Goal: Task Accomplishment & Management: Use online tool/utility

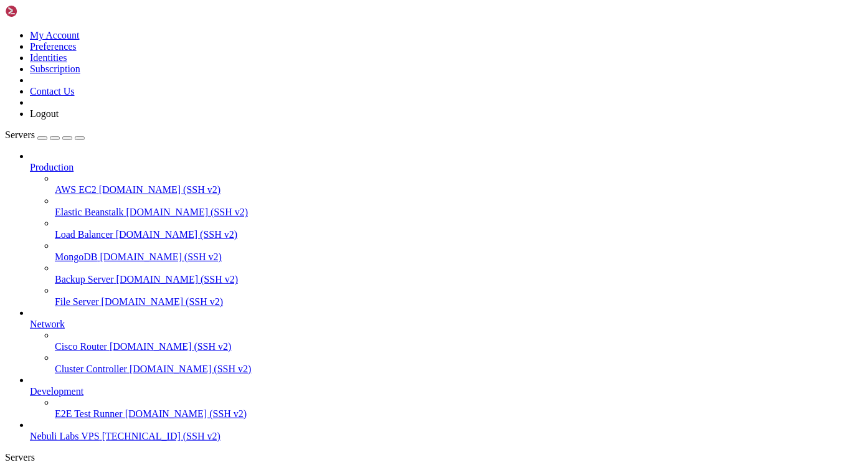
scroll to position [32, 0]
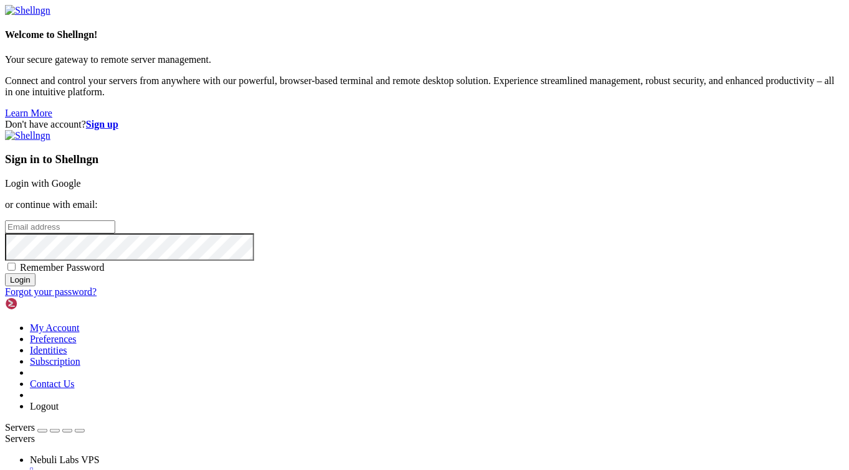
type input "nebulilabs"
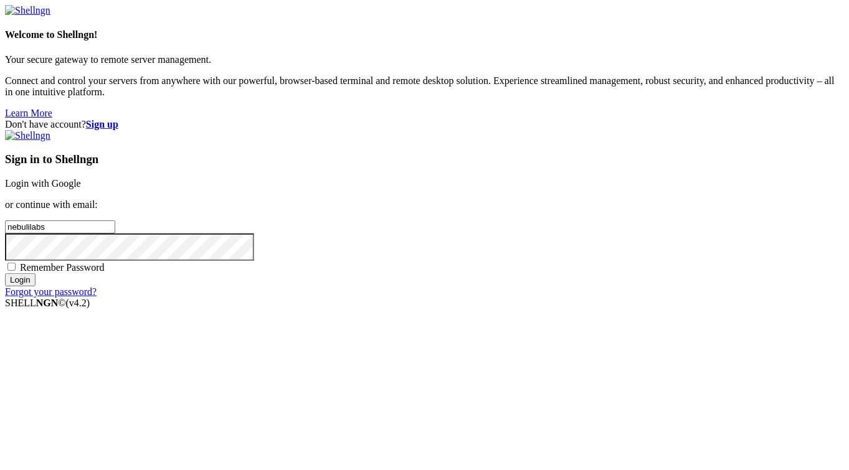
click at [35, 286] on input "Login" at bounding box center [20, 279] width 31 height 13
click at [81, 178] on link "Login with Google" at bounding box center [43, 183] width 76 height 11
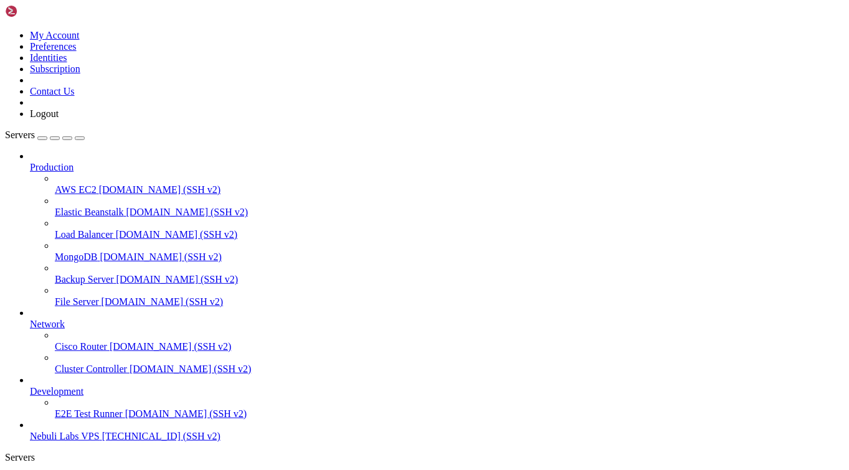
scroll to position [6, 1]
click at [100, 469] on span "Nebuli Labs VPS" at bounding box center [65, 478] width 70 height 11
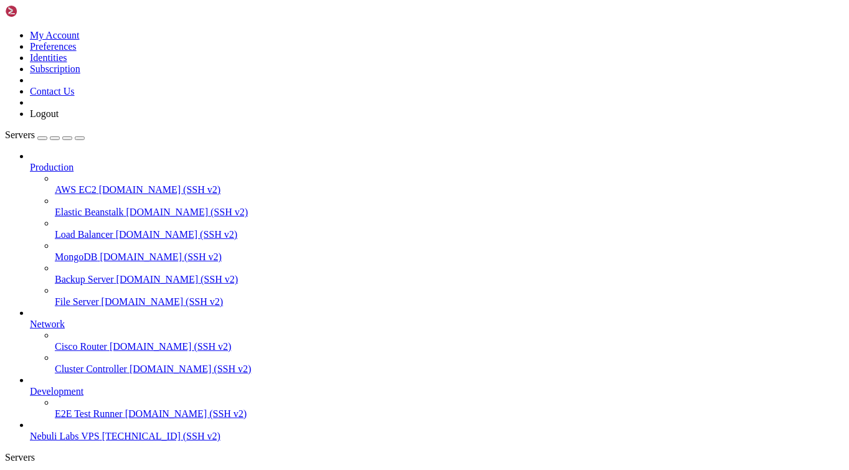
drag, startPoint x: 241, startPoint y: 43, endPoint x: 192, endPoint y: 46, distance: 48.7
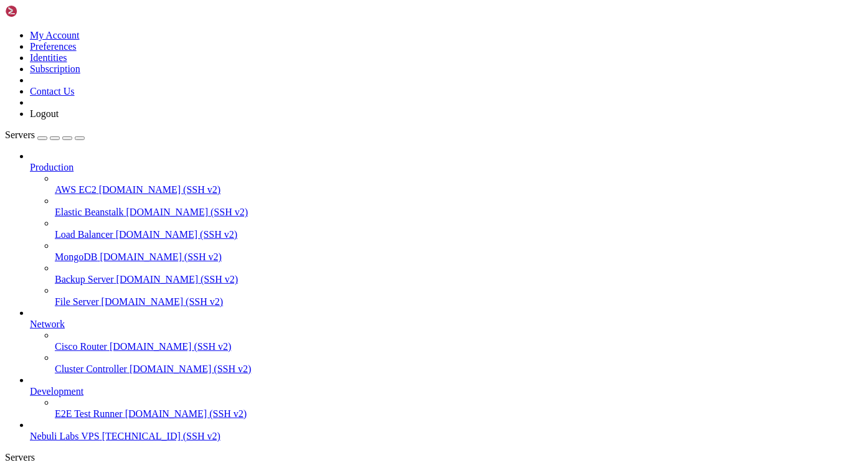
scroll to position [74, 0]
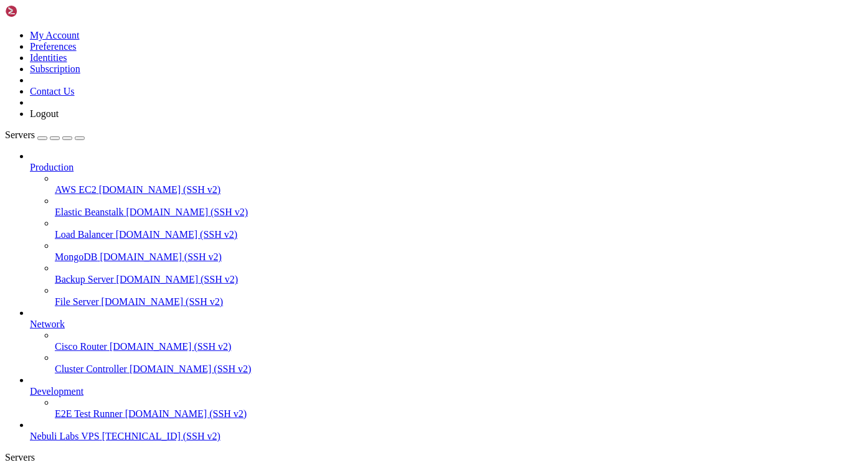
scroll to position [0, 0]
type input "/var/www/html"
click at [100, 469] on span "Nebuli Labs VPS" at bounding box center [65, 478] width 70 height 11
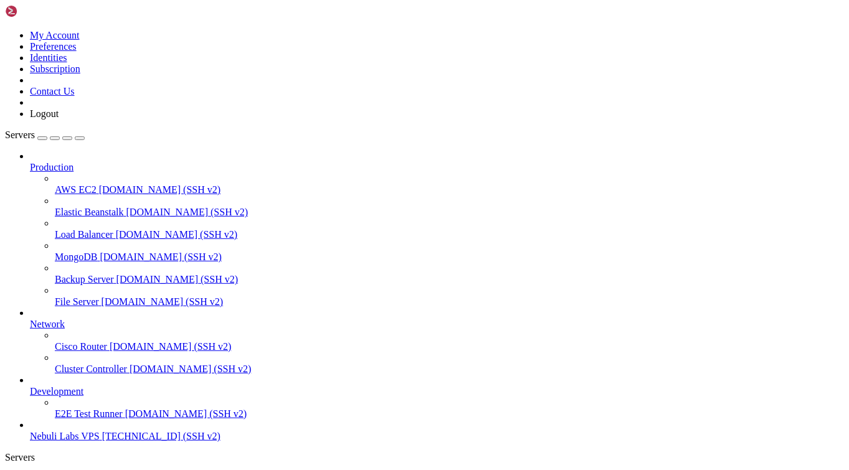
drag, startPoint x: 11, startPoint y: 1022, endPoint x: 212, endPoint y: 1089, distance: 212.6
drag, startPoint x: 225, startPoint y: 1086, endPoint x: 397, endPoint y: 1073, distance: 172.3
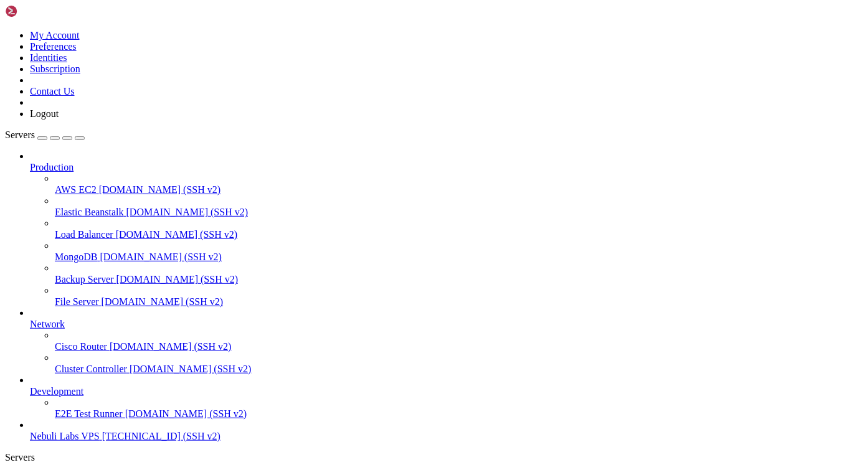
click at [83, 386] on span "Development" at bounding box center [57, 391] width 54 height 11
click at [30, 386] on icon at bounding box center [30, 386] width 0 height 0
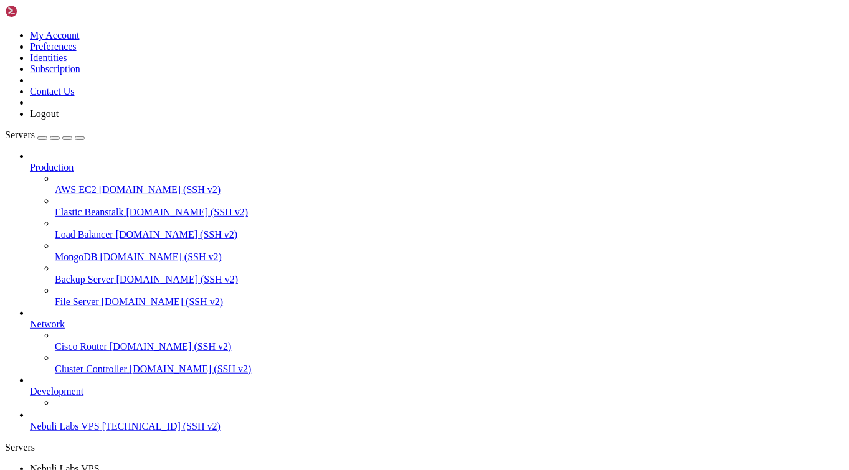
scroll to position [0, 0]
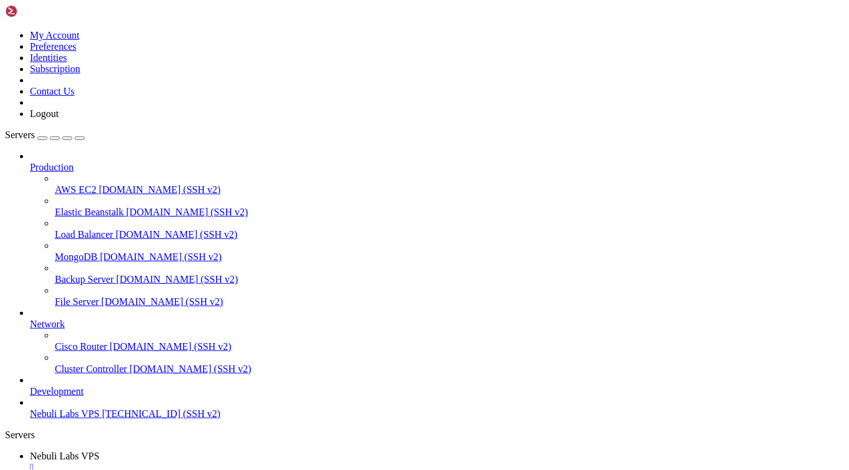
click at [30, 319] on icon at bounding box center [30, 319] width 0 height 0
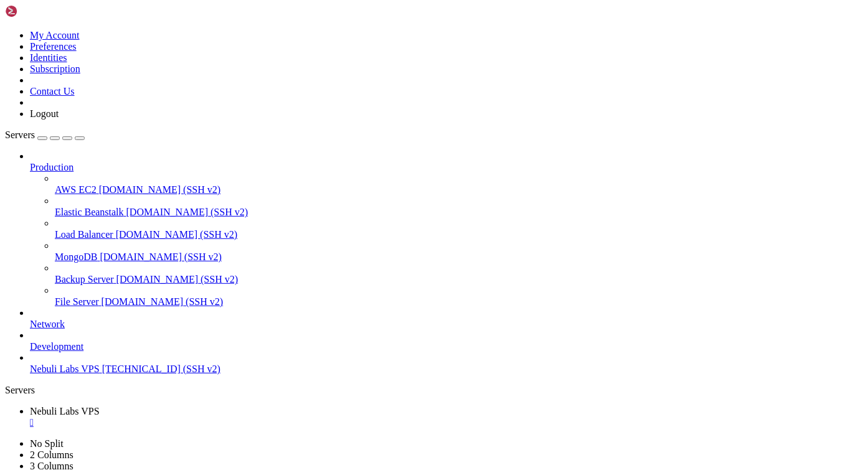
click at [30, 162] on icon at bounding box center [30, 162] width 0 height 0
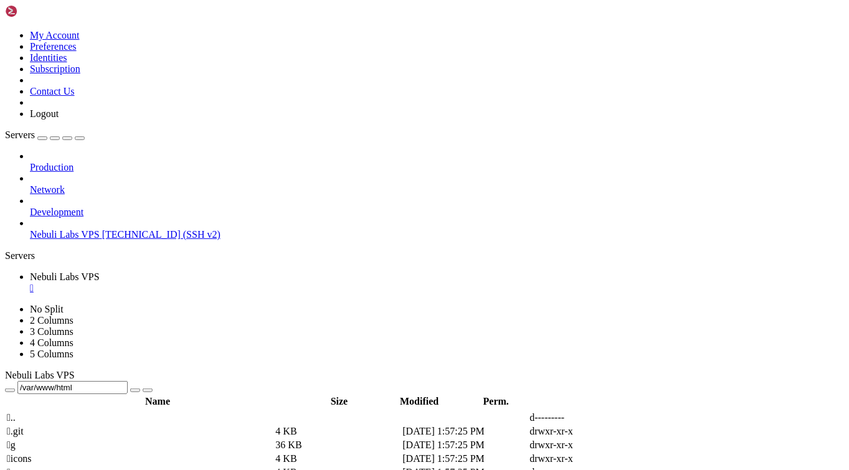
click at [102, 229] on span "[TECHNICAL_ID] (SSH v2)" at bounding box center [161, 234] width 118 height 11
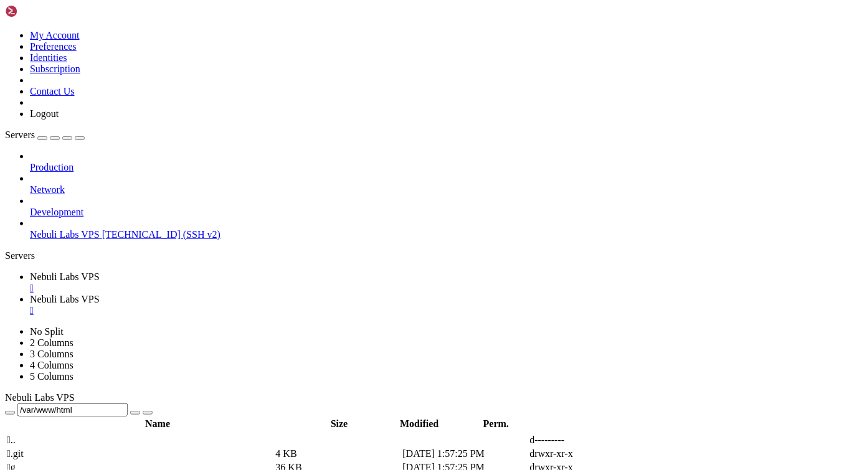
scroll to position [6, 1]
click at [62, 229] on span "Nebuli Labs VPS" at bounding box center [65, 234] width 70 height 11
click at [361, 305] on div "" at bounding box center [437, 310] width 814 height 11
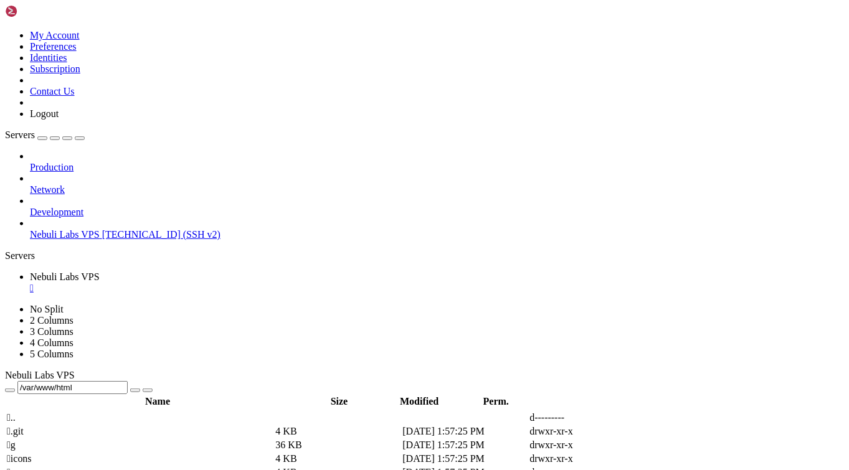
click at [102, 229] on span "[TECHNICAL_ID] (SSH v2)" at bounding box center [161, 234] width 118 height 11
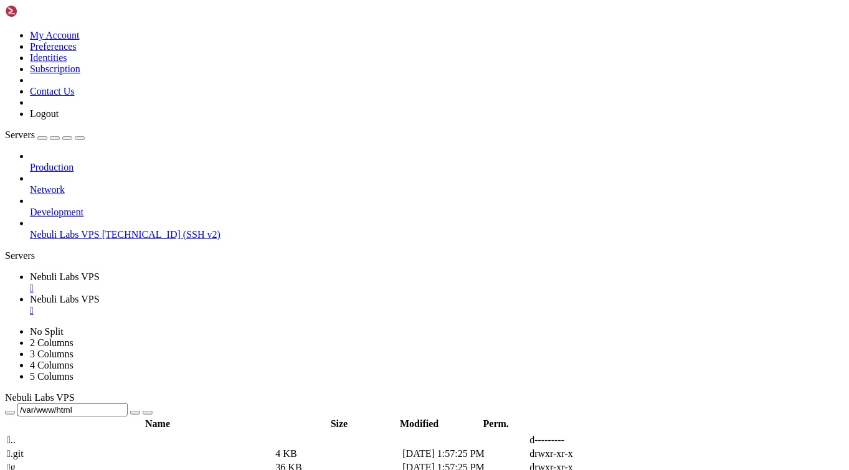
scroll to position [0, 0]
drag, startPoint x: 230, startPoint y: 1319, endPoint x: 298, endPoint y: 1320, distance: 68.5
click at [100, 271] on span "Nebuli Labs VPS" at bounding box center [65, 276] width 70 height 11
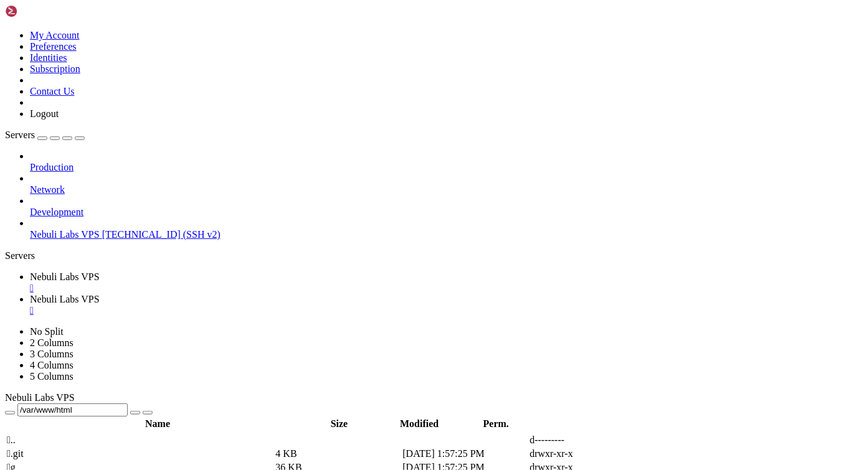
click at [252, 283] on div "" at bounding box center [437, 288] width 814 height 11
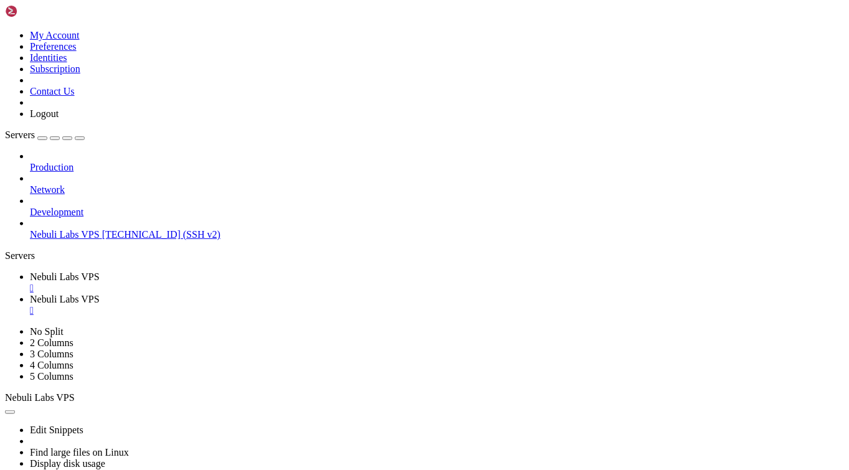
scroll to position [0, 0]
type input "/var/www/html"
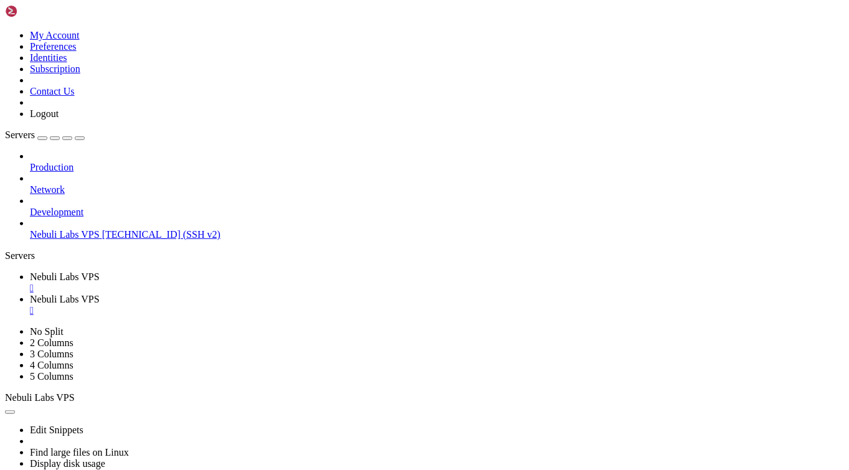
paste textarea
type textarea "</html>"
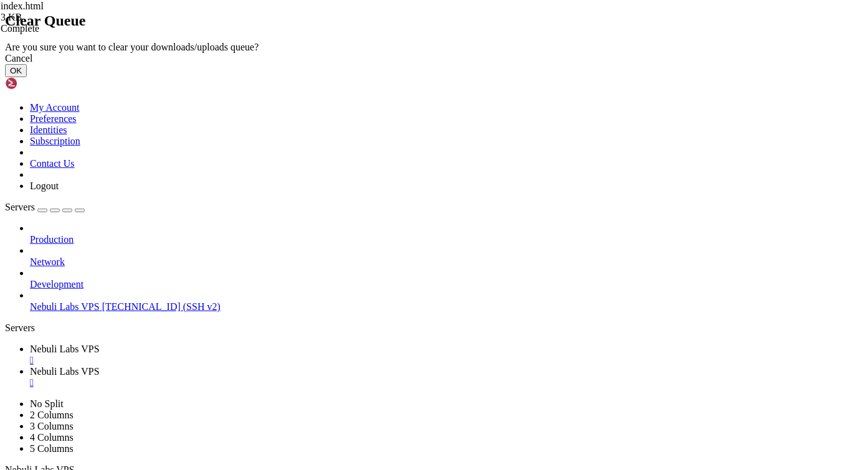
click at [27, 77] on button "OK" at bounding box center [16, 70] width 22 height 13
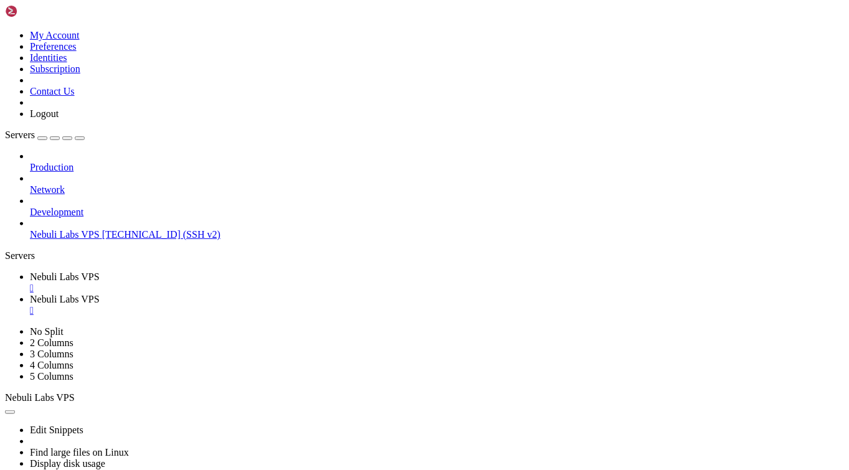
click at [100, 271] on span "Nebuli Labs VPS" at bounding box center [65, 276] width 70 height 11
drag, startPoint x: 10, startPoint y: 829, endPoint x: 230, endPoint y: 897, distance: 230.0
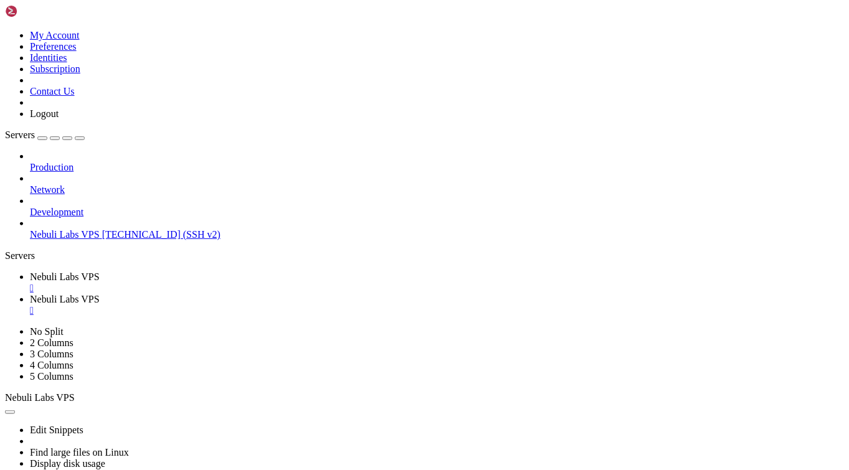
drag, startPoint x: 11, startPoint y: 841, endPoint x: 230, endPoint y: 892, distance: 225.6
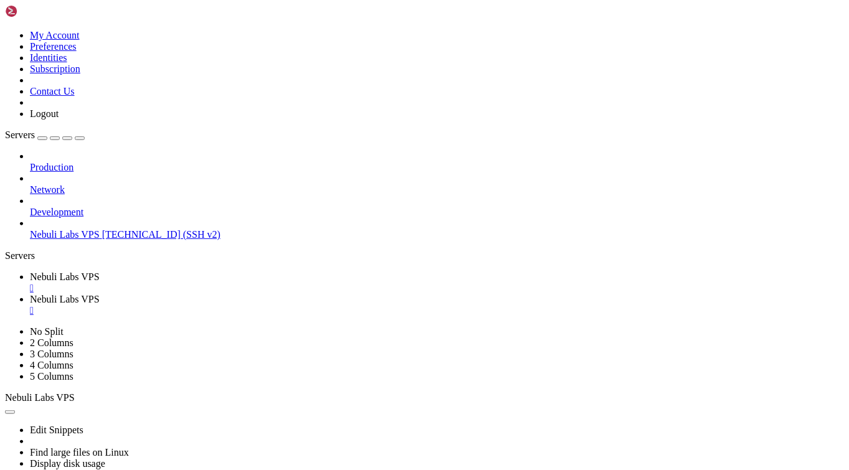
click at [301, 294] on link "Nebuli Labs VPS " at bounding box center [437, 305] width 814 height 22
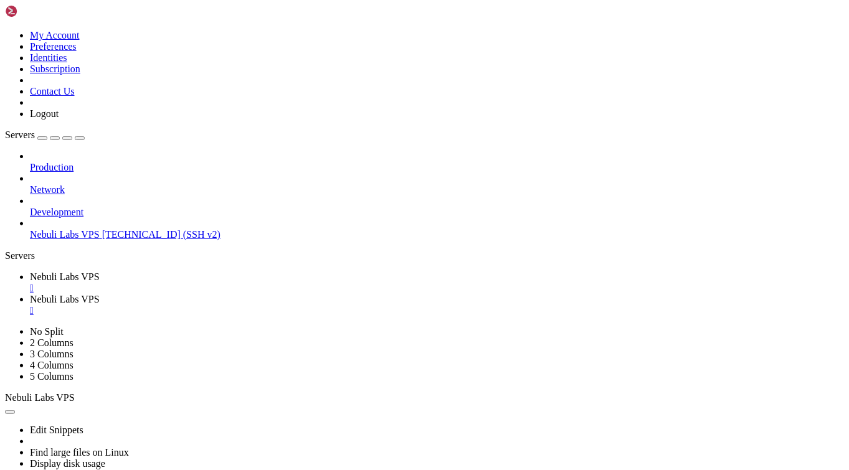
drag, startPoint x: 250, startPoint y: 44, endPoint x: 228, endPoint y: 44, distance: 21.2
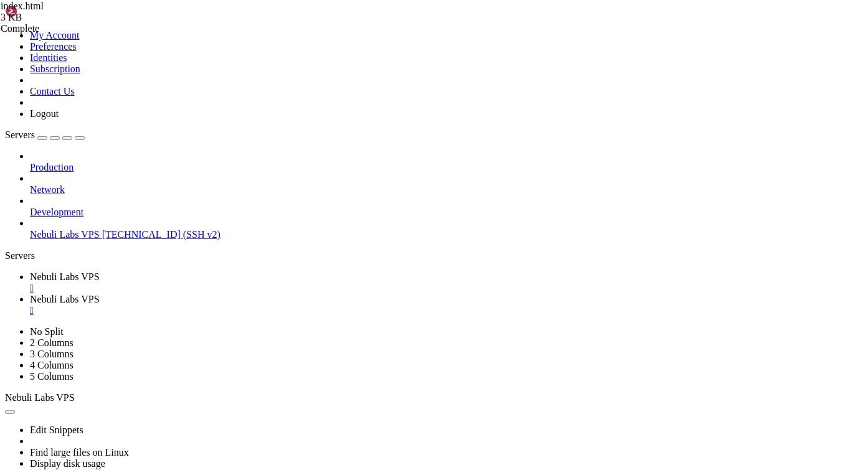
drag, startPoint x: 268, startPoint y: 42, endPoint x: 247, endPoint y: 42, distance: 21.8
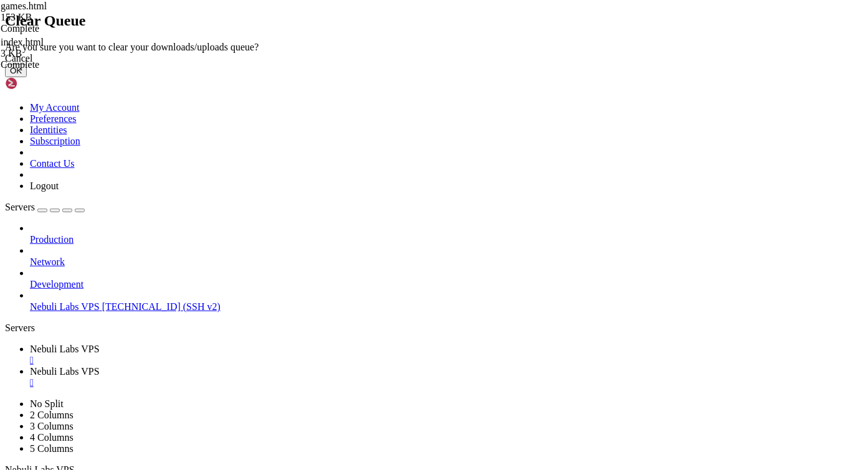
click at [27, 77] on button "OK" at bounding box center [16, 70] width 22 height 13
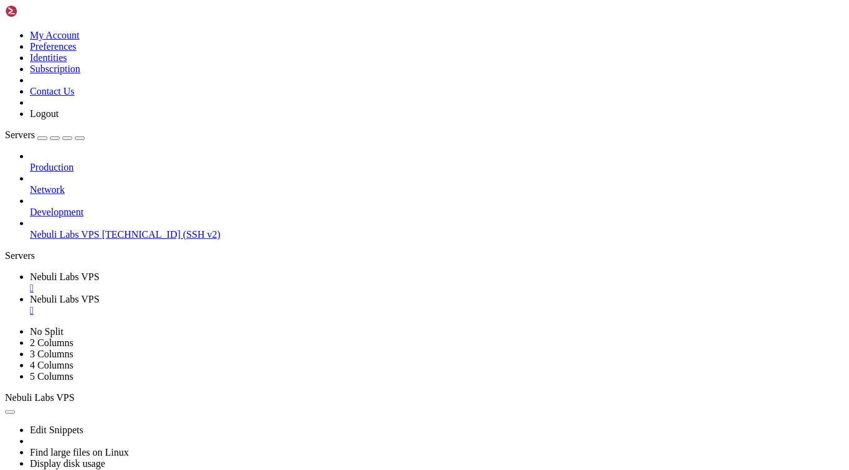
drag, startPoint x: 280, startPoint y: 39, endPoint x: 177, endPoint y: 56, distance: 104.1
type input "/root"
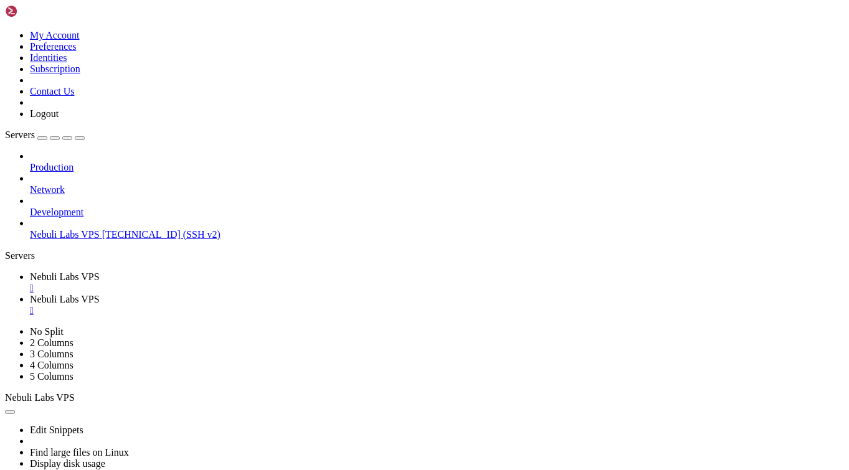
click at [361, 305] on div "" at bounding box center [437, 310] width 814 height 11
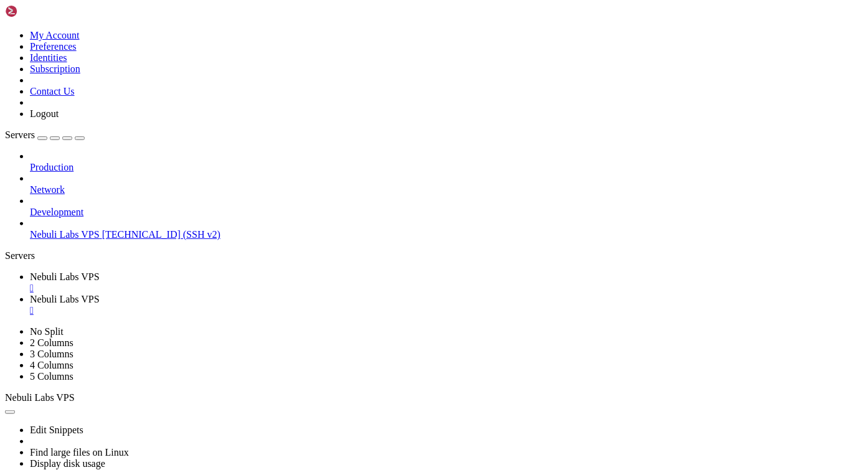
type input "/root"
